Goal: Navigation & Orientation: Find specific page/section

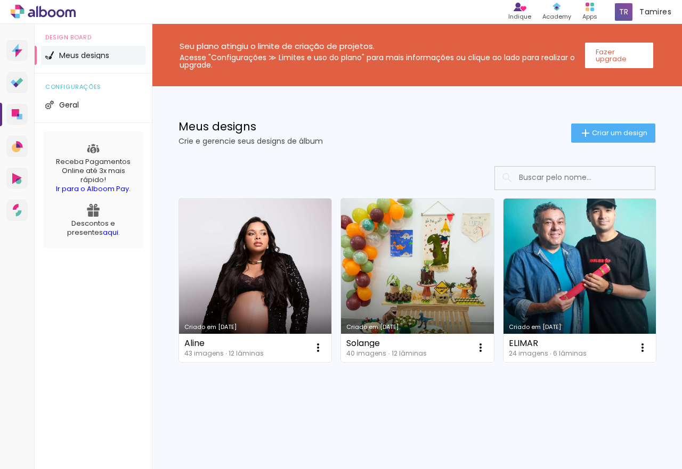
click at [378, 215] on link "Criado em [DATE]" at bounding box center [417, 281] width 152 height 164
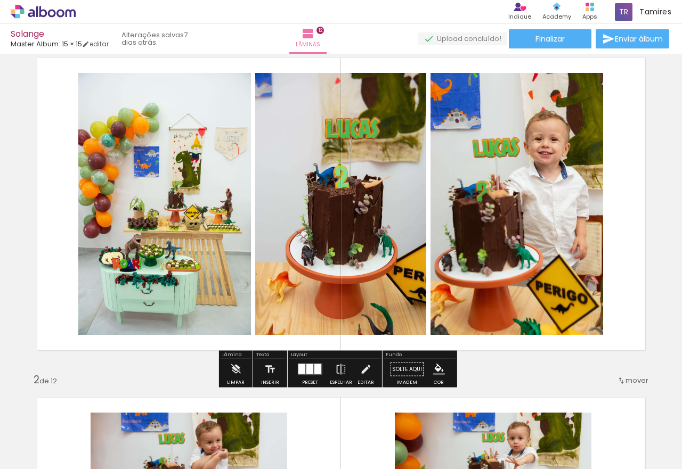
scroll to position [53, 0]
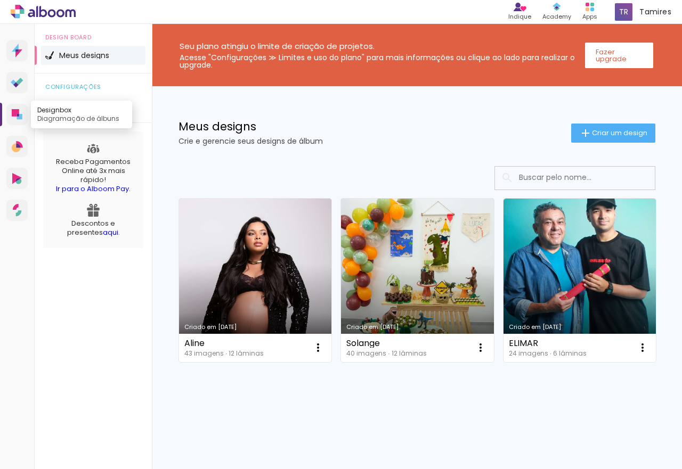
click at [12, 112] on icon at bounding box center [15, 112] width 7 height 7
click at [56, 104] on li "Geral" at bounding box center [93, 104] width 104 height 19
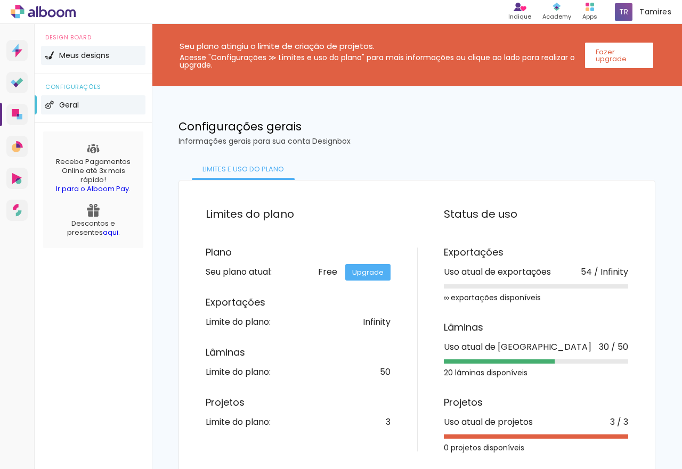
click at [74, 58] on span "Meus designs" at bounding box center [84, 55] width 50 height 7
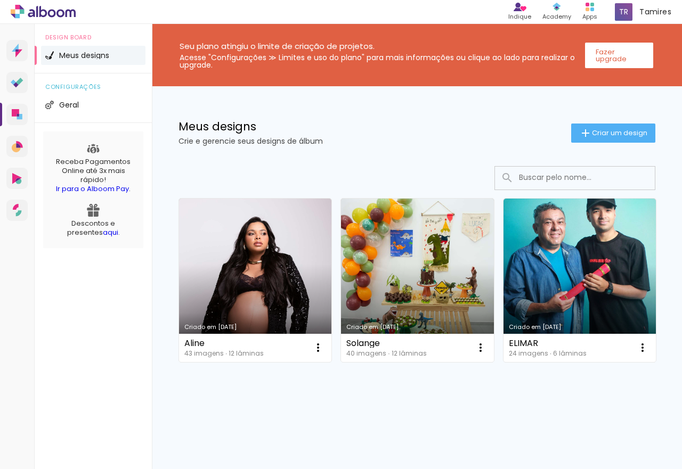
scroll to position [166, 0]
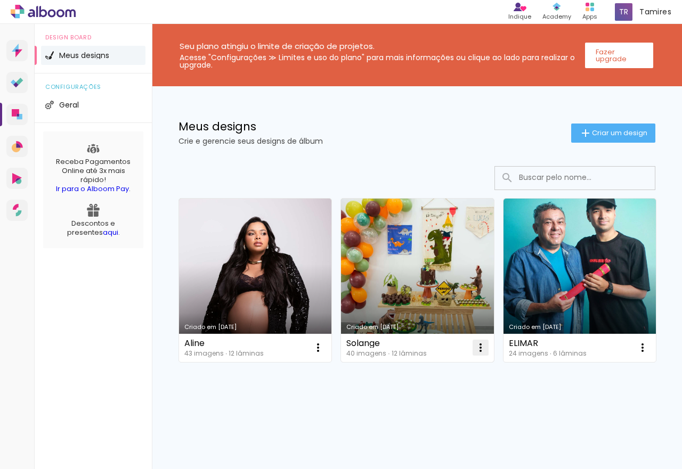
click at [324, 341] on iron-icon at bounding box center [318, 347] width 13 height 13
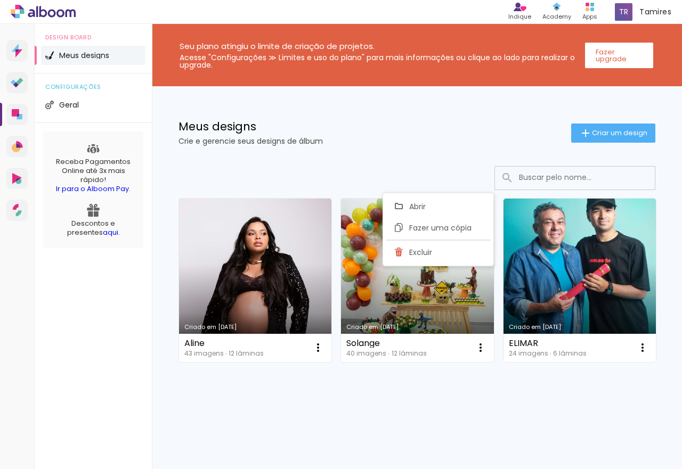
click at [588, 196] on div "Criado em 11/08/25 Aline 43 imagens ∙ 12 lâminas Abrir Fazer uma cópia Excluir …" at bounding box center [417, 279] width 486 height 173
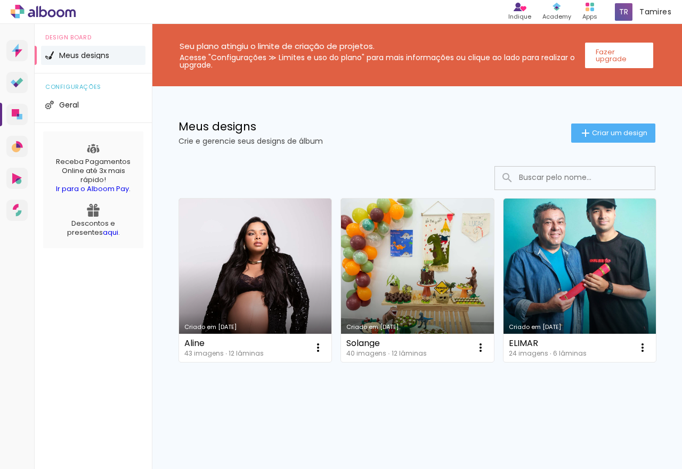
scroll to position [0, 0]
click at [651, 5] on div "Tamires Conta Alboom" at bounding box center [642, 12] width 65 height 21
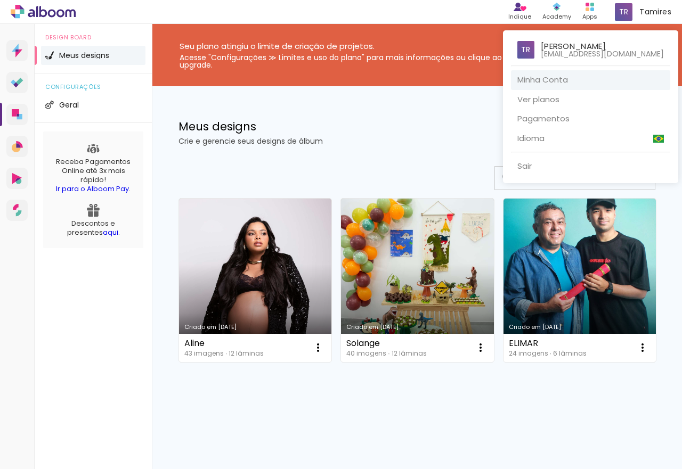
click at [580, 79] on link "Minha Conta" at bounding box center [590, 80] width 159 height 20
